Goal: Task Accomplishment & Management: Manage account settings

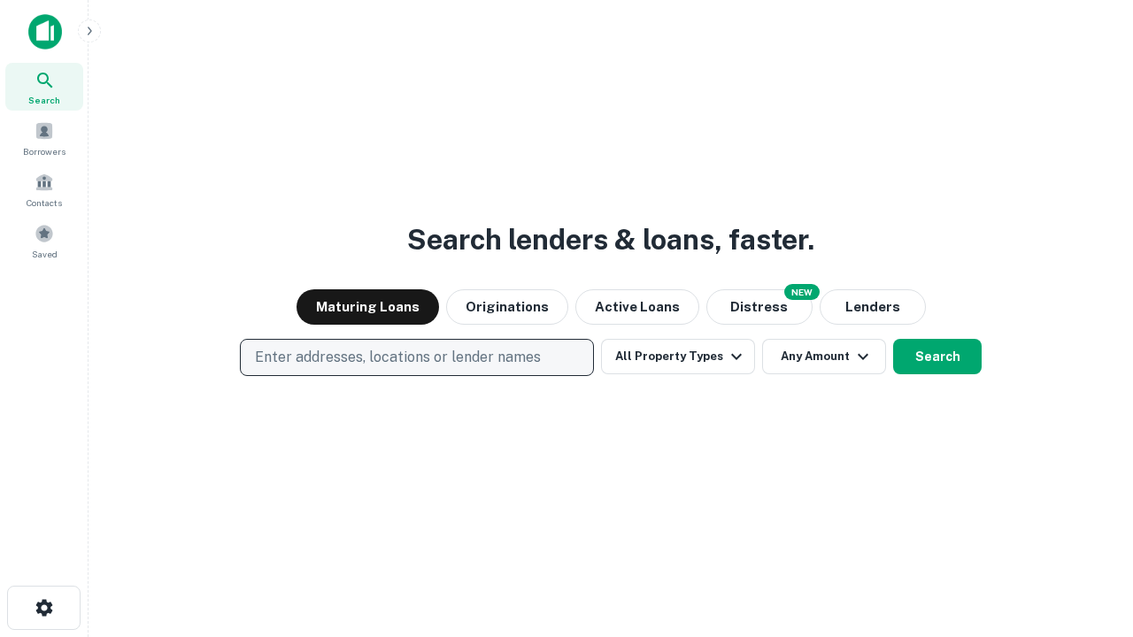
click at [416, 358] on p "Enter addresses, locations or lender names" at bounding box center [398, 357] width 286 height 21
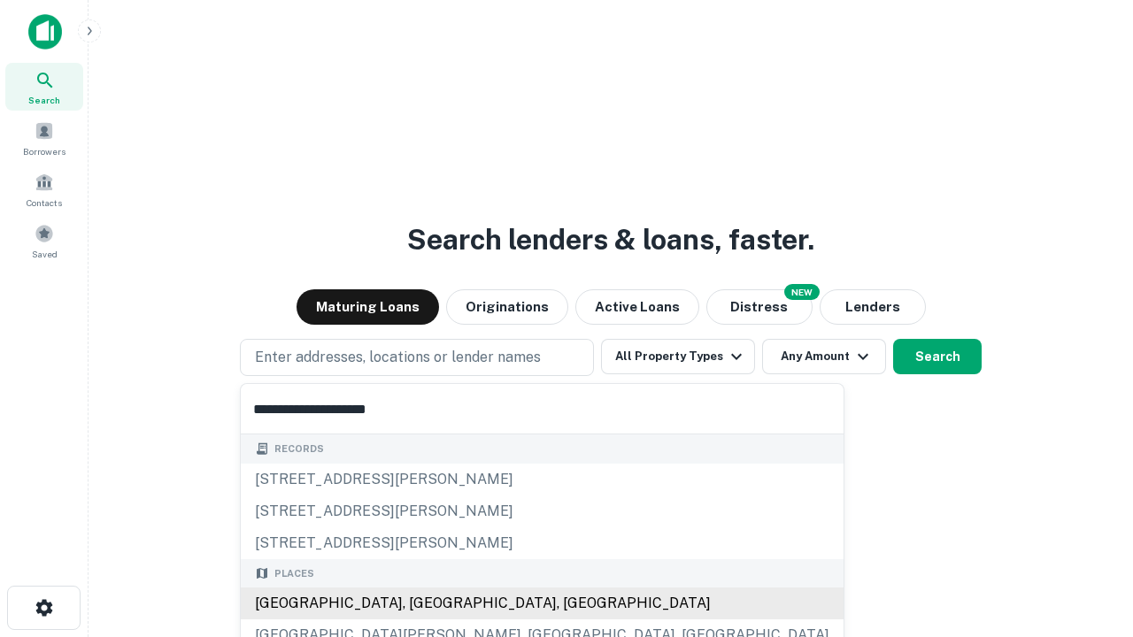
click at [423, 604] on div "Santa Monica, CA, USA" at bounding box center [542, 604] width 603 height 32
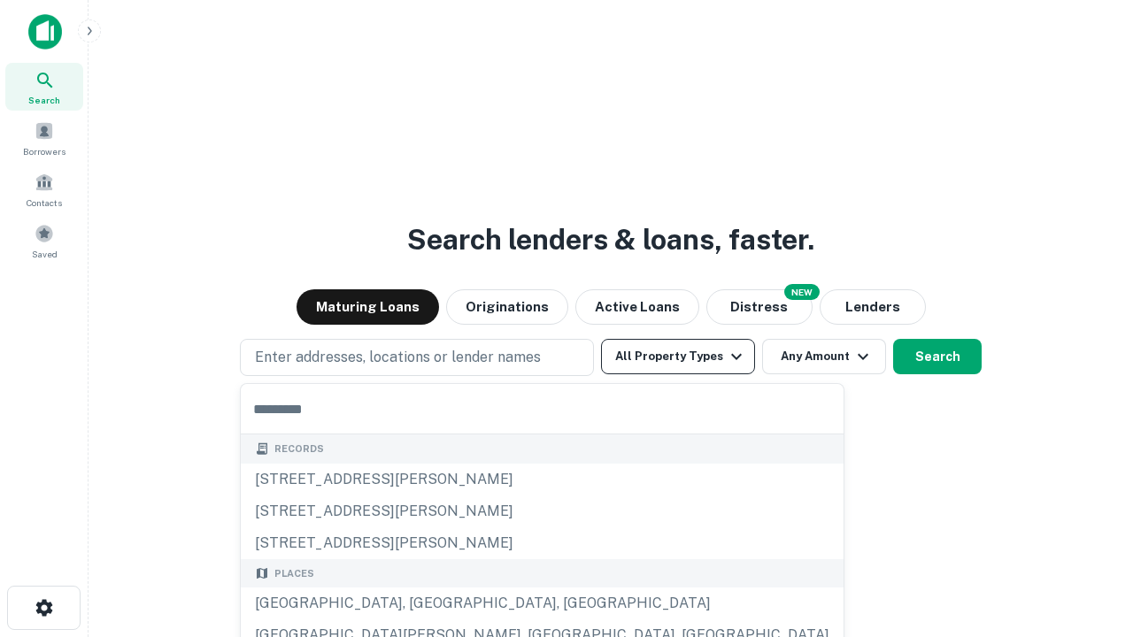
click at [678, 357] on button "All Property Types" at bounding box center [678, 356] width 154 height 35
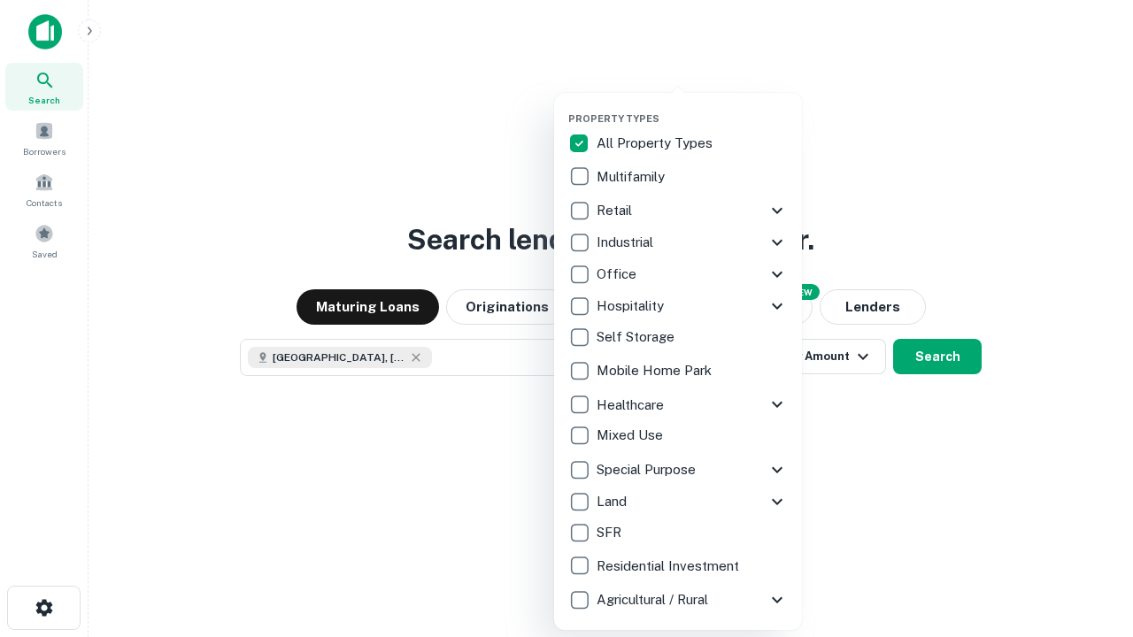
click at [692, 107] on button "button" at bounding box center [692, 107] width 248 height 1
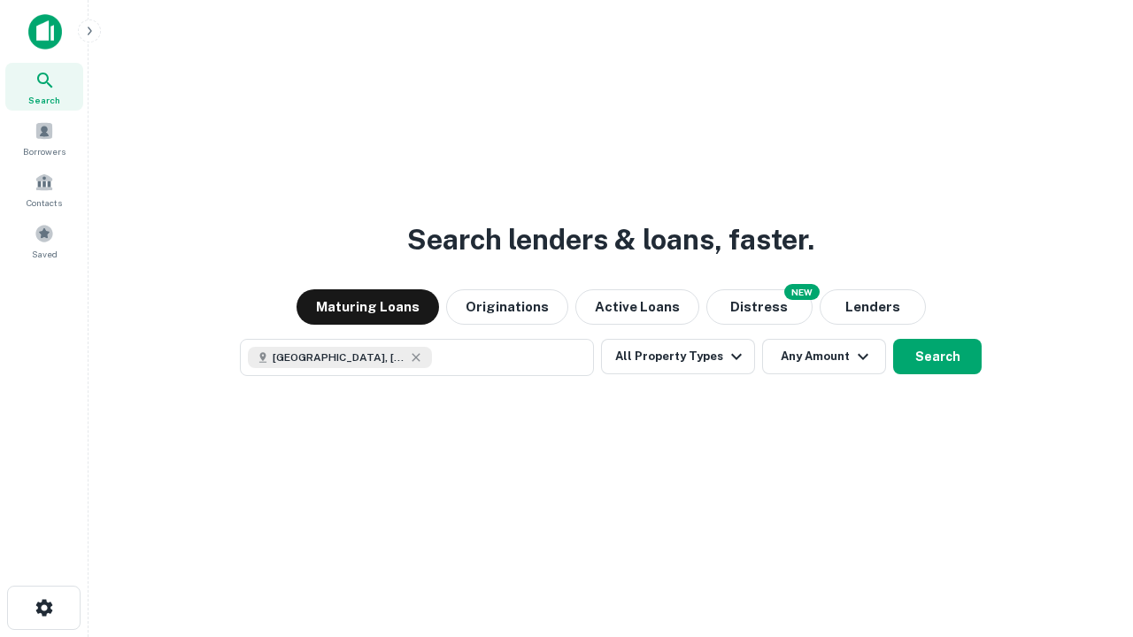
scroll to position [28, 0]
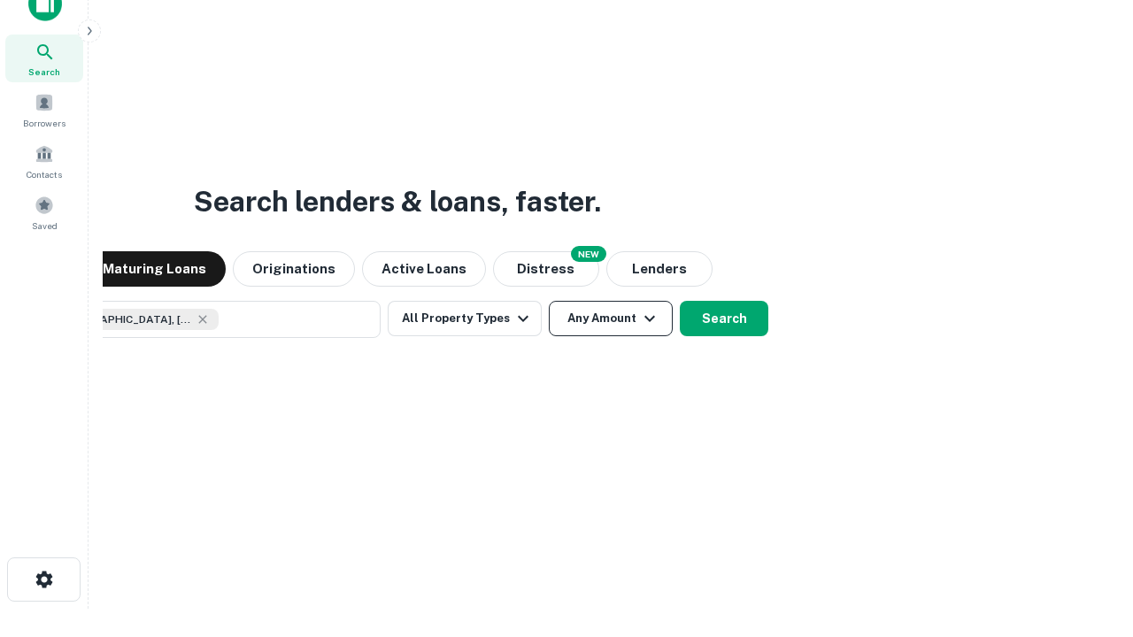
click at [549, 301] on button "Any Amount" at bounding box center [611, 318] width 124 height 35
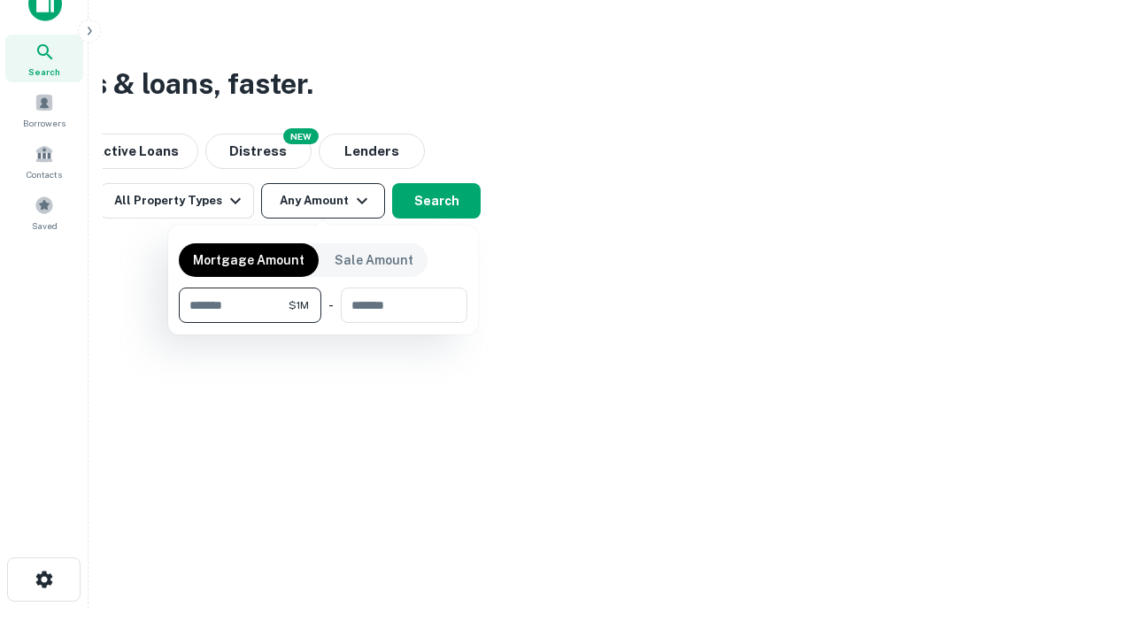
type input "*******"
click at [323, 323] on button "button" at bounding box center [323, 323] width 289 height 1
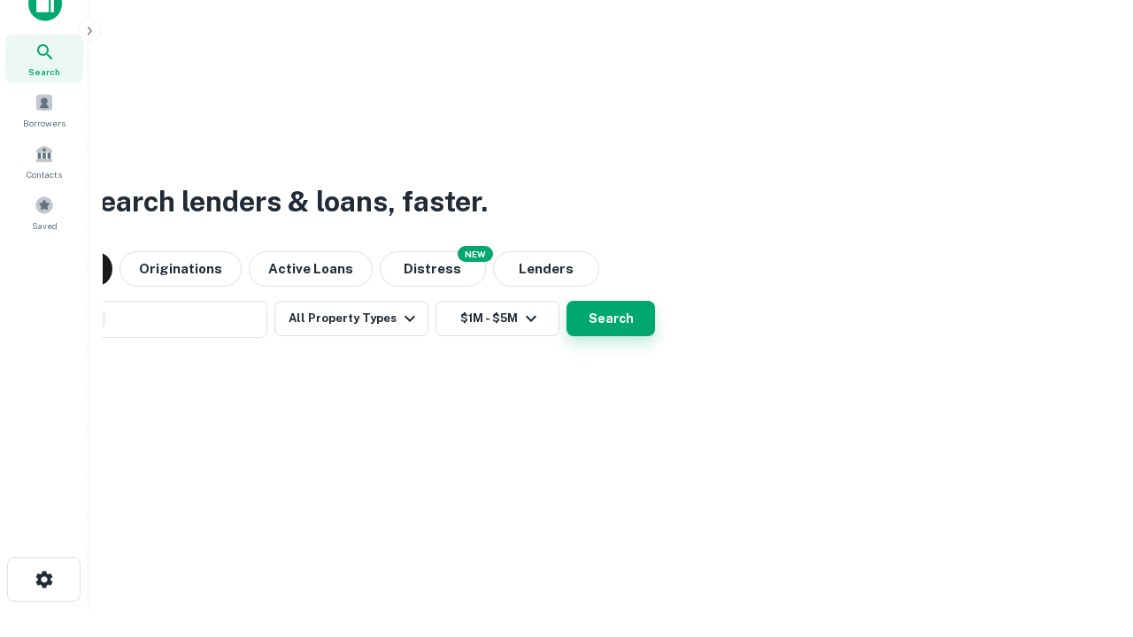
click at [567, 301] on button "Search" at bounding box center [611, 318] width 89 height 35
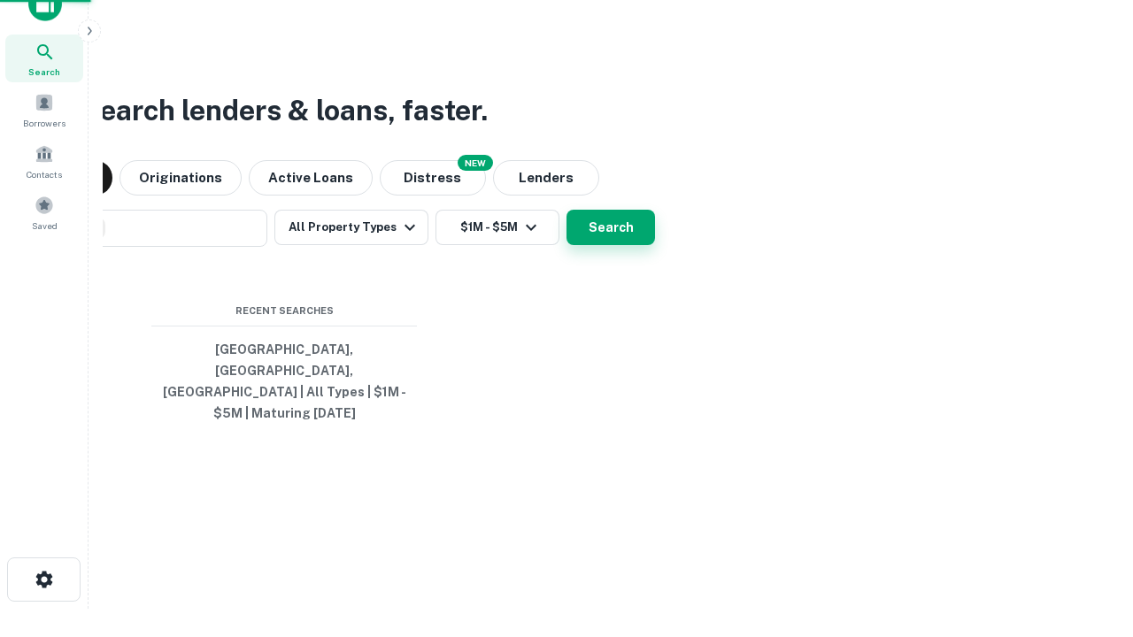
scroll to position [58, 501]
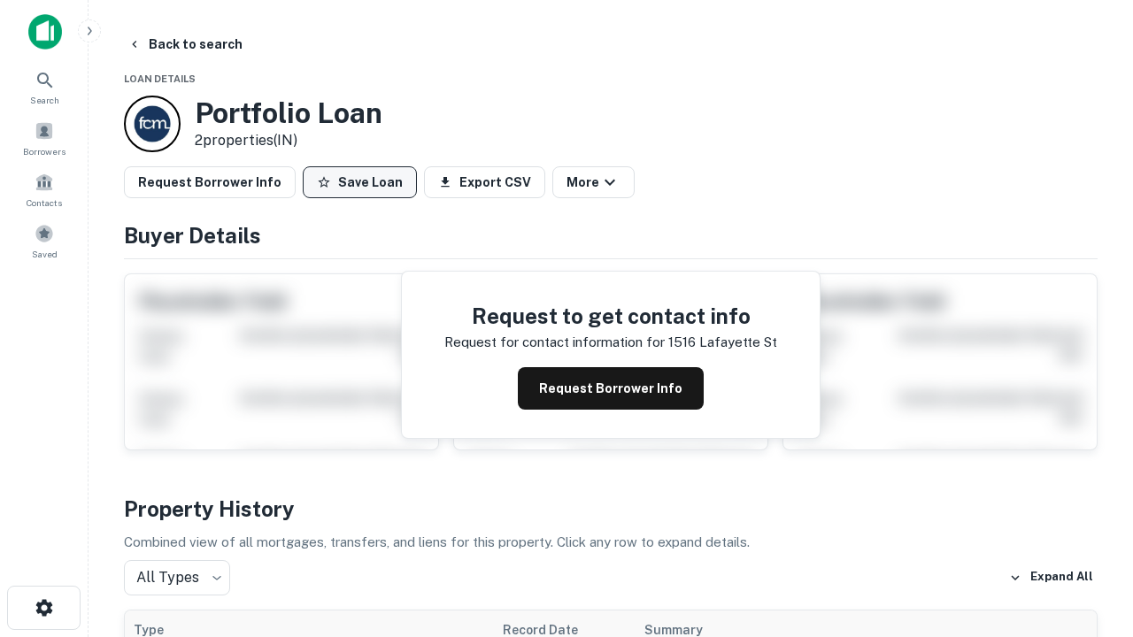
click at [359, 182] on button "Save Loan" at bounding box center [360, 182] width 114 height 32
click at [364, 182] on button "Loan Saved" at bounding box center [364, 182] width 122 height 32
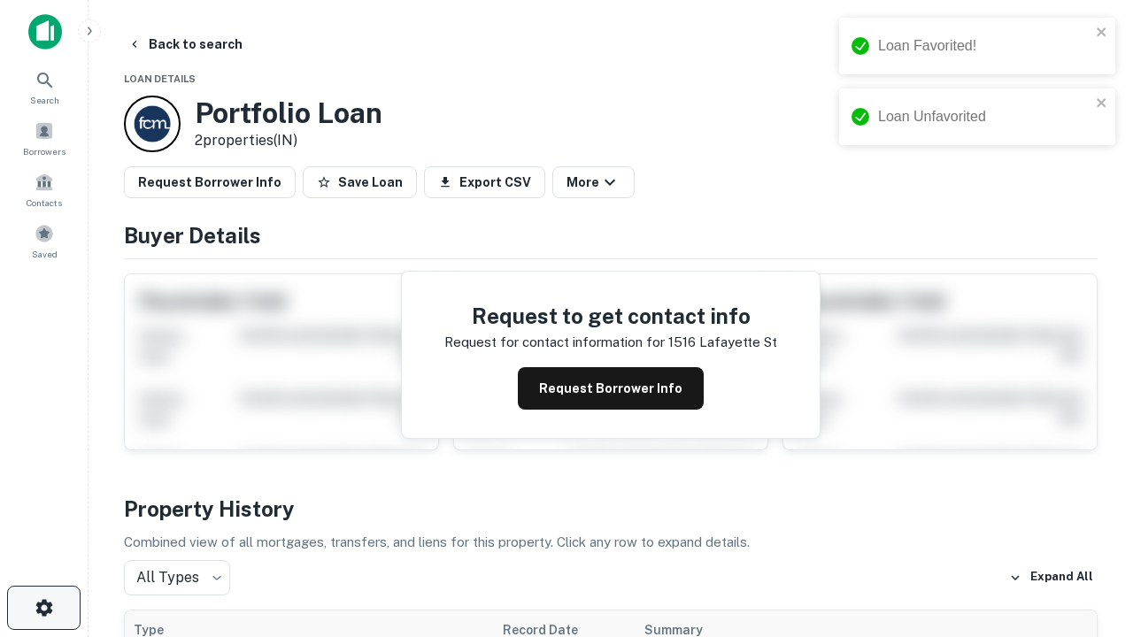
click at [43, 608] on icon "button" at bounding box center [44, 608] width 21 height 21
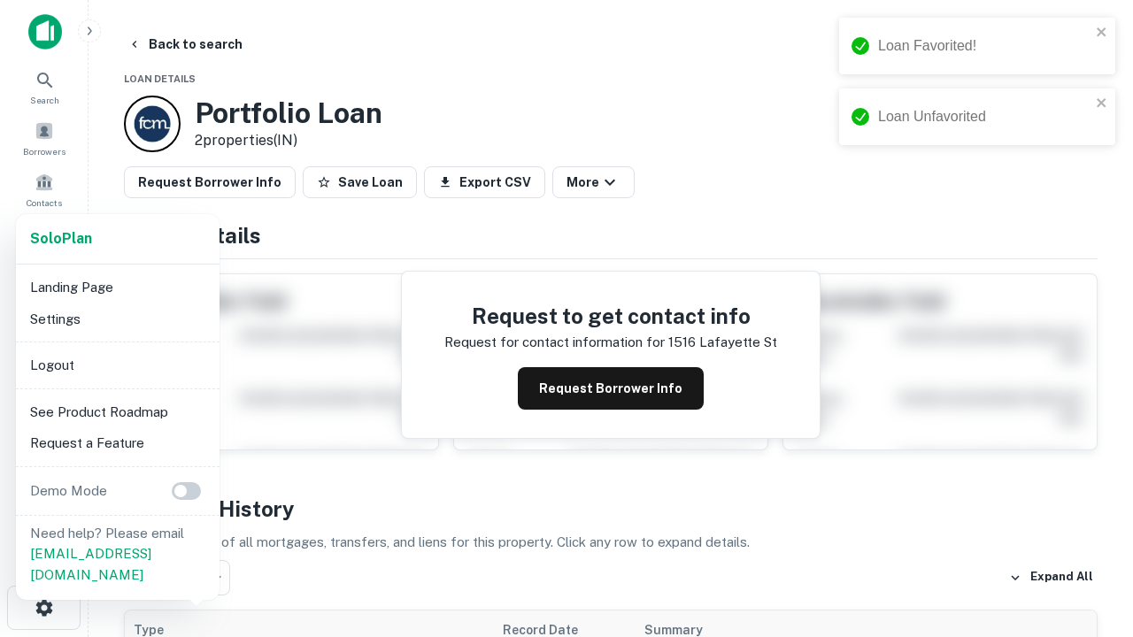
click at [117, 365] on li "Logout" at bounding box center [117, 366] width 189 height 32
